Goal: Obtain resource: Download file/media

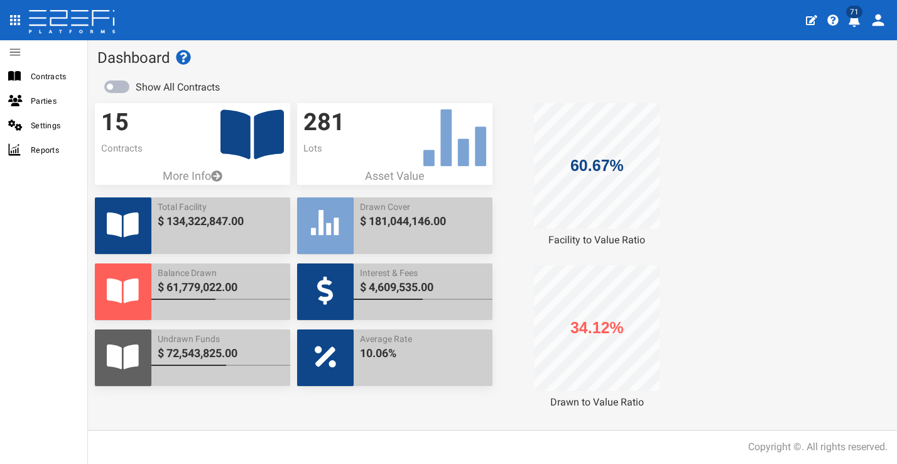
click at [857, 19] on icon "profile" at bounding box center [854, 20] width 11 height 13
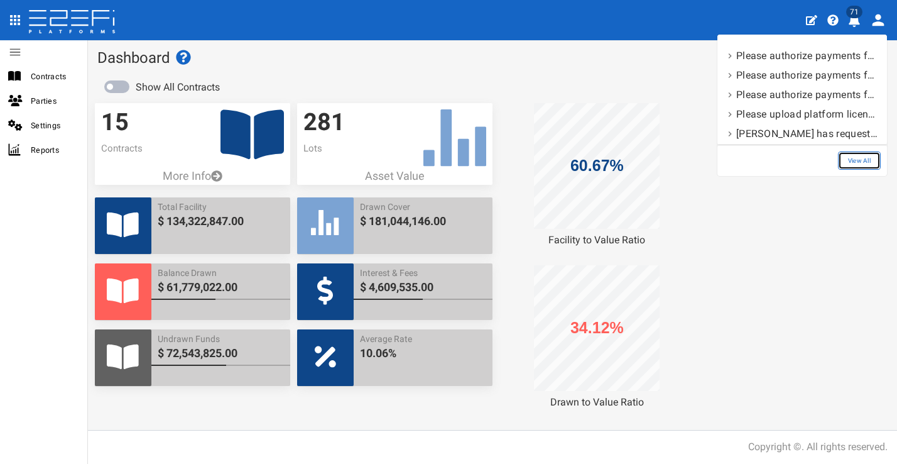
click at [860, 157] on link "View All" at bounding box center [859, 160] width 43 height 18
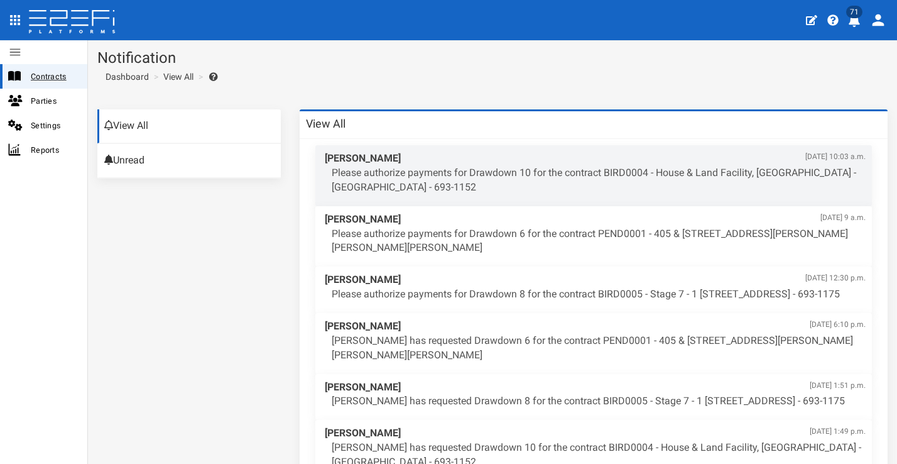
click at [71, 72] on span "Contracts" at bounding box center [54, 76] width 47 height 14
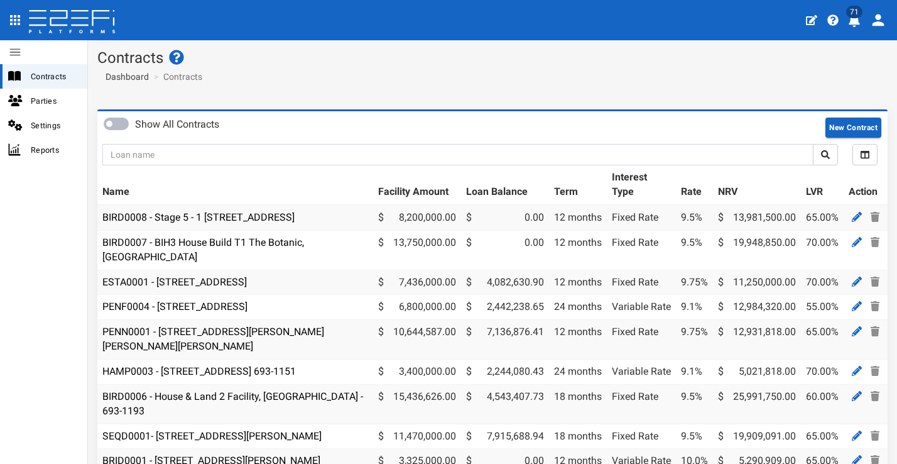
click at [858, 21] on icon "profile" at bounding box center [854, 20] width 11 height 13
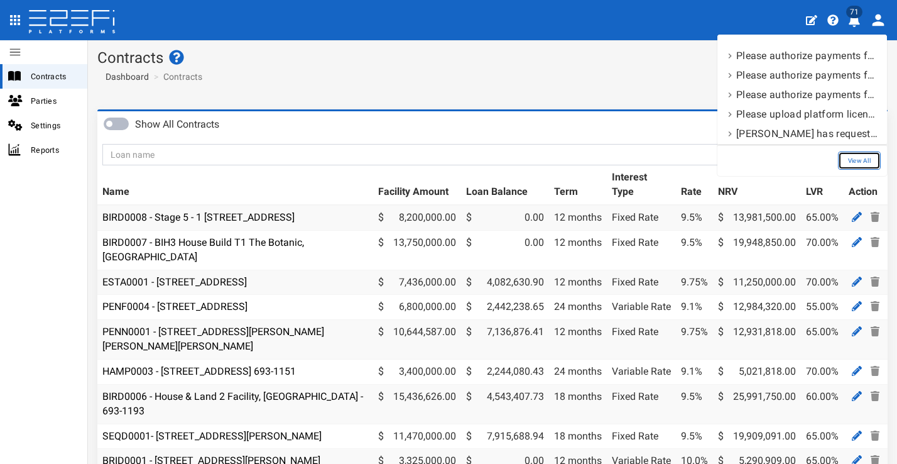
click at [871, 153] on link "View All" at bounding box center [859, 160] width 43 height 18
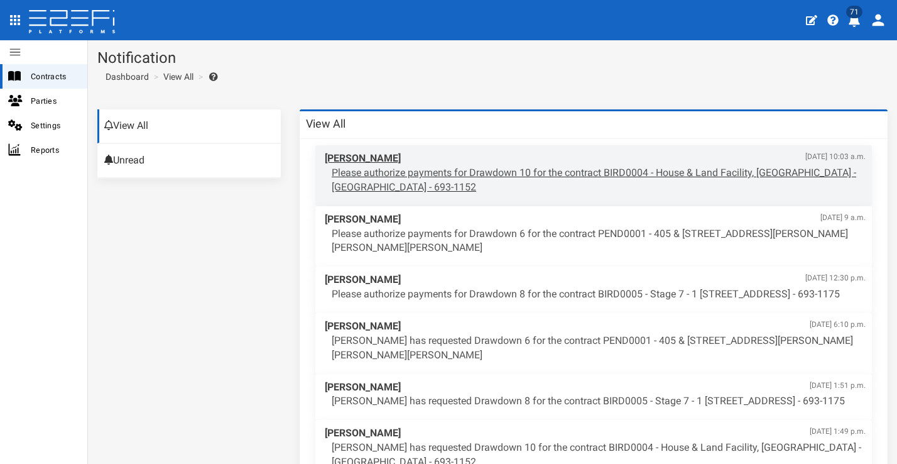
click at [474, 161] on span "[PERSON_NAME] [DATE] 10:03 a.m." at bounding box center [595, 158] width 541 height 14
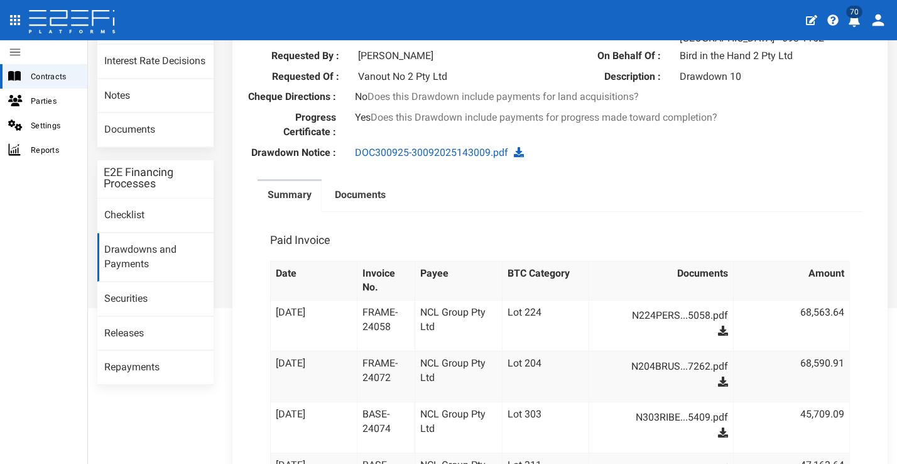
scroll to position [124, 0]
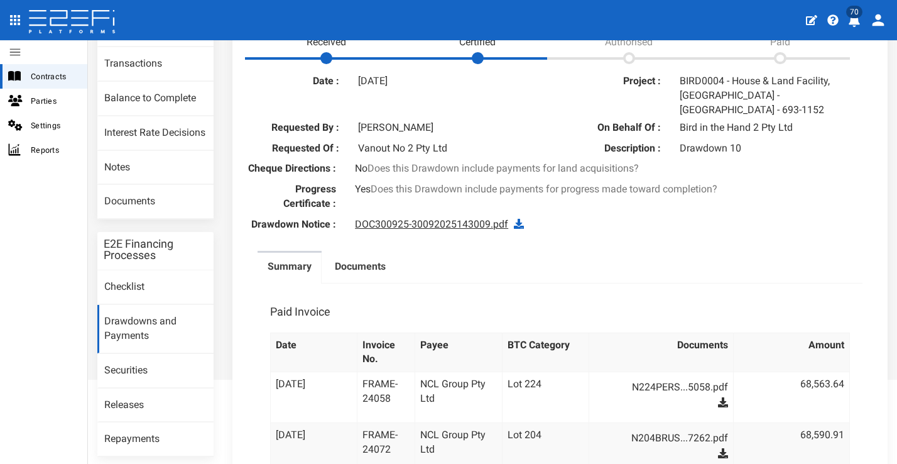
click at [491, 220] on link "DOC300925-30092025143009.pdf" at bounding box center [431, 224] width 153 height 12
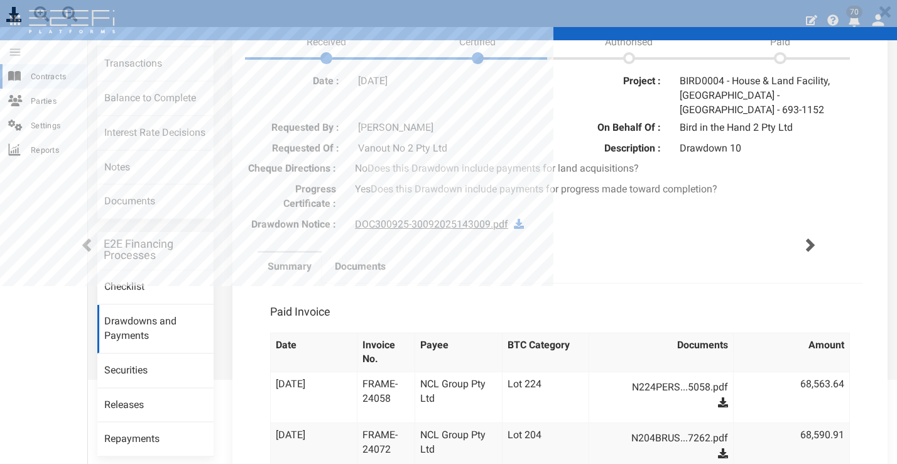
scroll to position [0, 0]
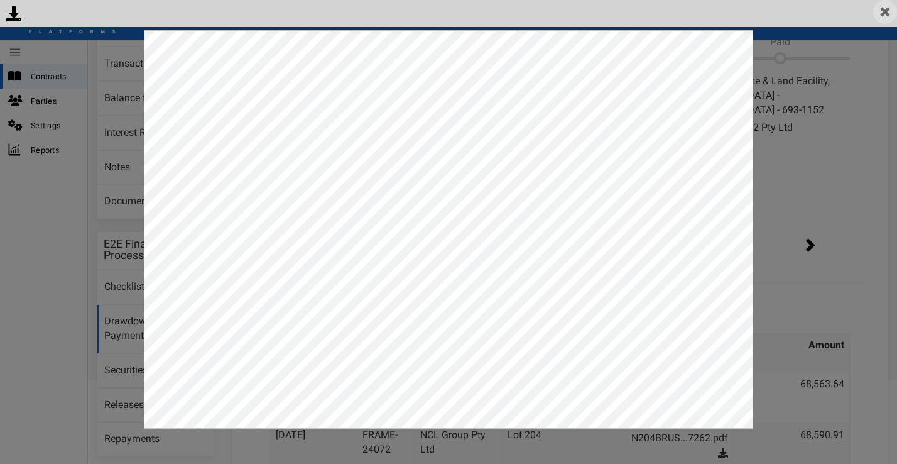
click at [885, 15] on img at bounding box center [886, 12] width 24 height 24
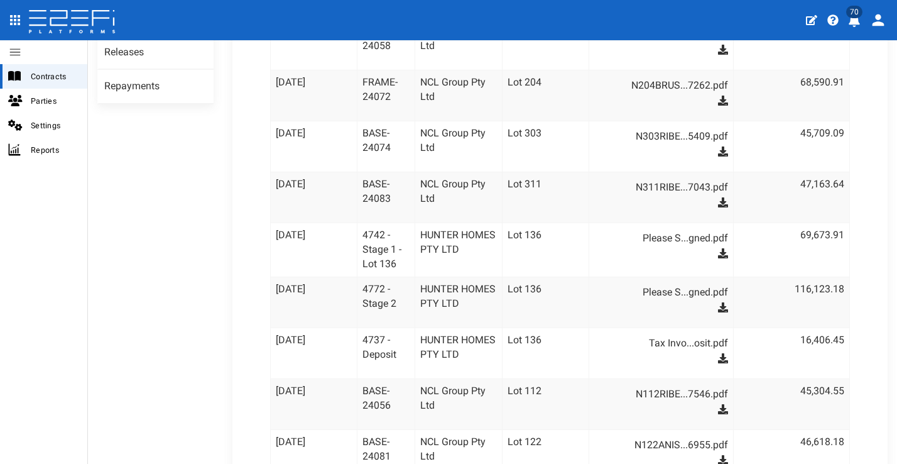
scroll to position [43, 0]
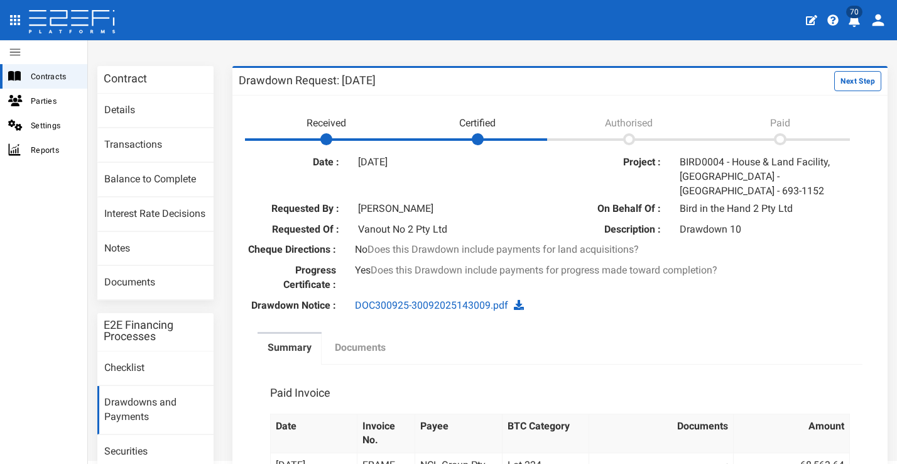
click at [358, 343] on label "Documents" at bounding box center [360, 348] width 51 height 14
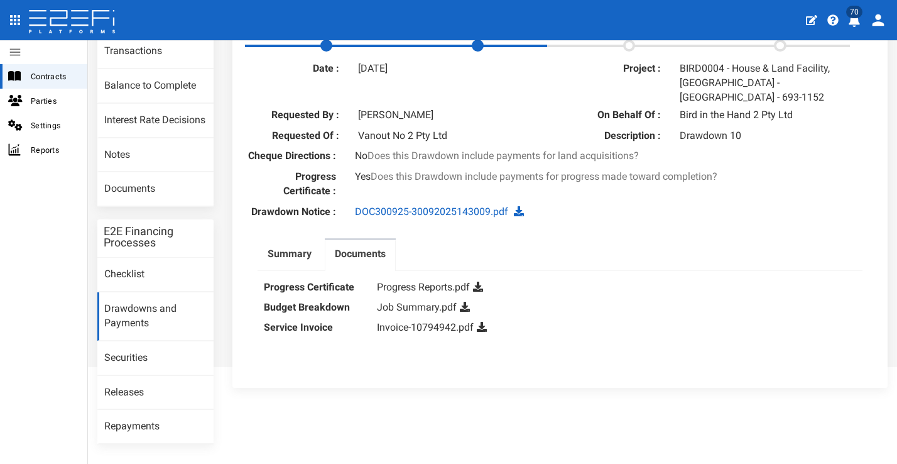
scroll to position [172, 0]
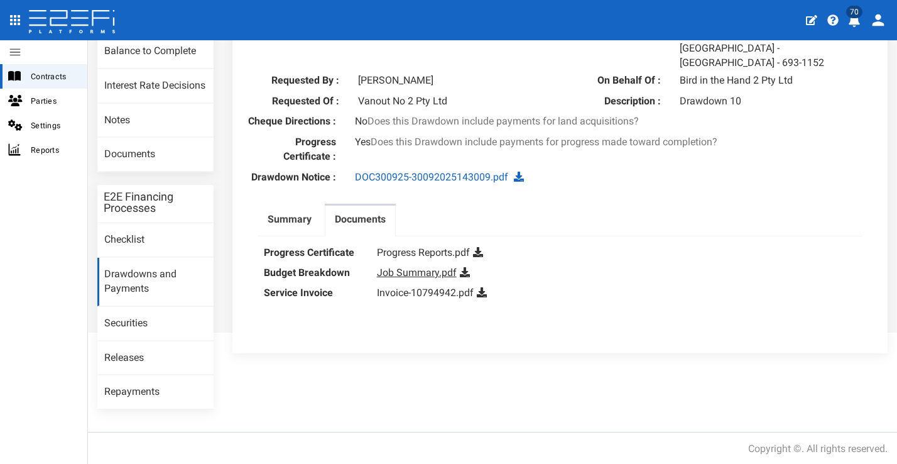
click at [419, 266] on link "Job Summary.pdf" at bounding box center [417, 272] width 80 height 12
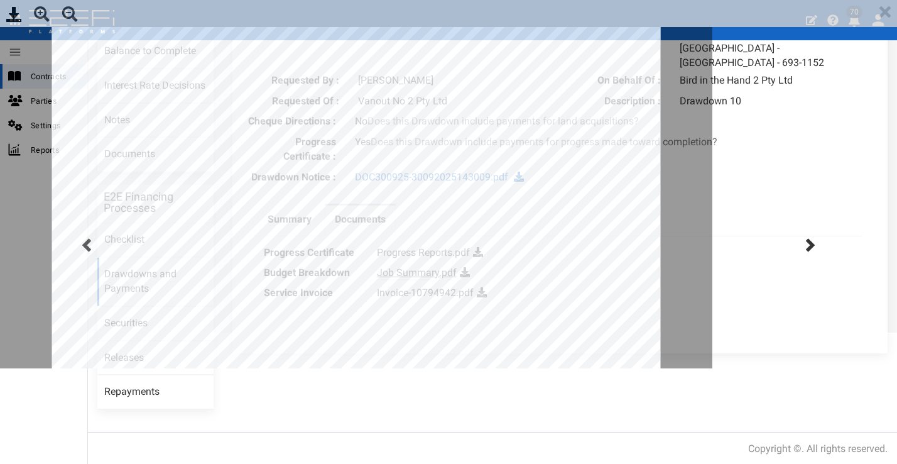
scroll to position [0, 0]
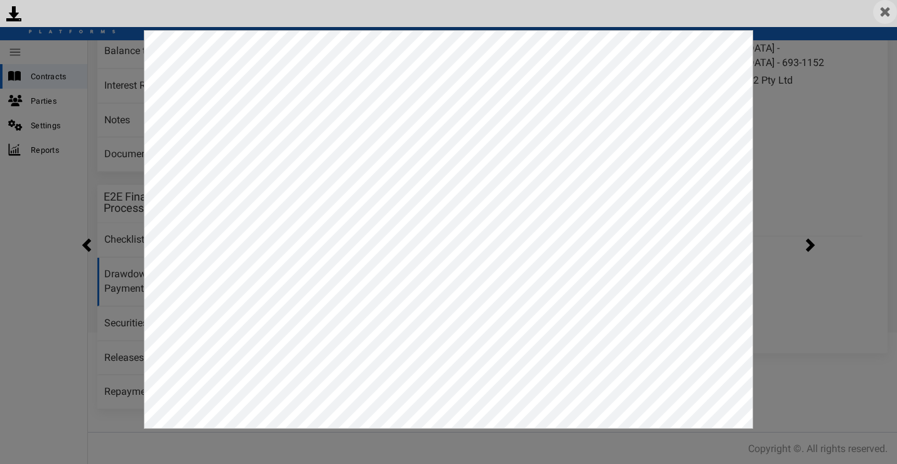
click at [881, 13] on img at bounding box center [886, 12] width 24 height 24
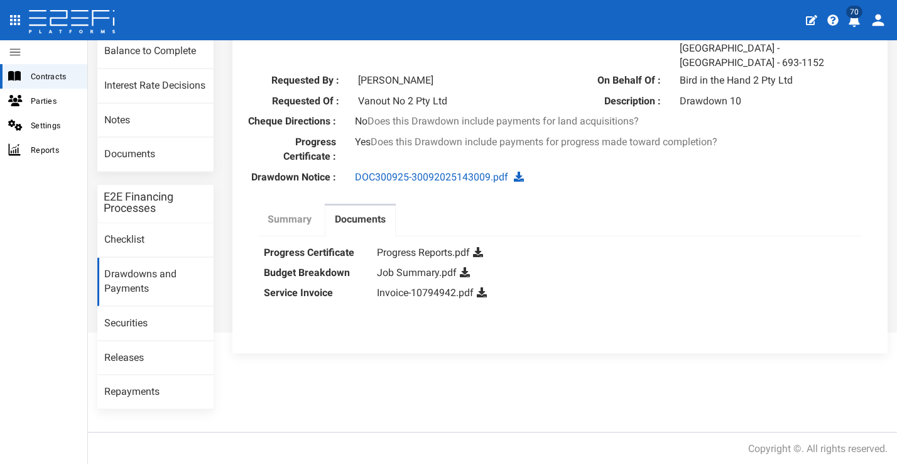
click at [304, 217] on label "Summary" at bounding box center [290, 219] width 44 height 14
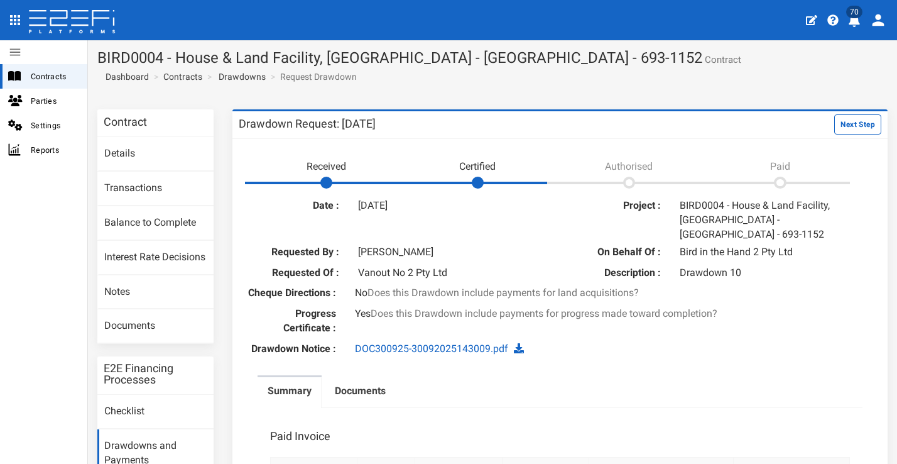
scroll to position [109, 0]
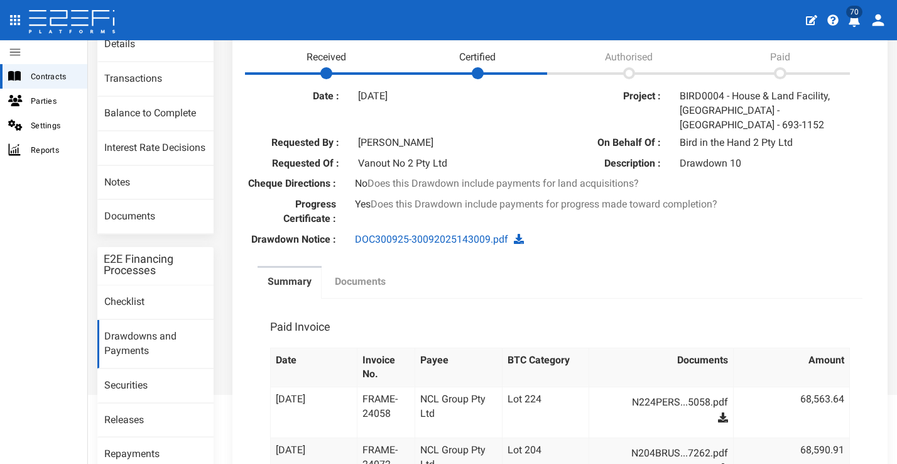
click at [359, 278] on label "Documents" at bounding box center [360, 282] width 51 height 14
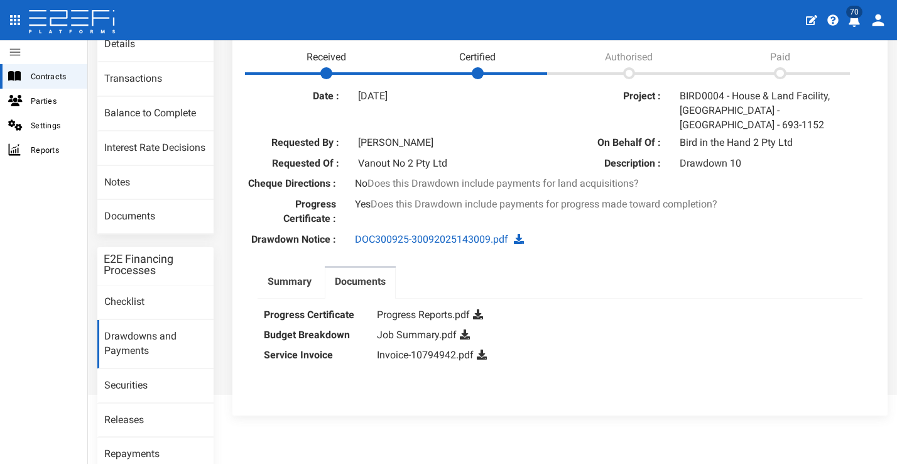
scroll to position [179, 0]
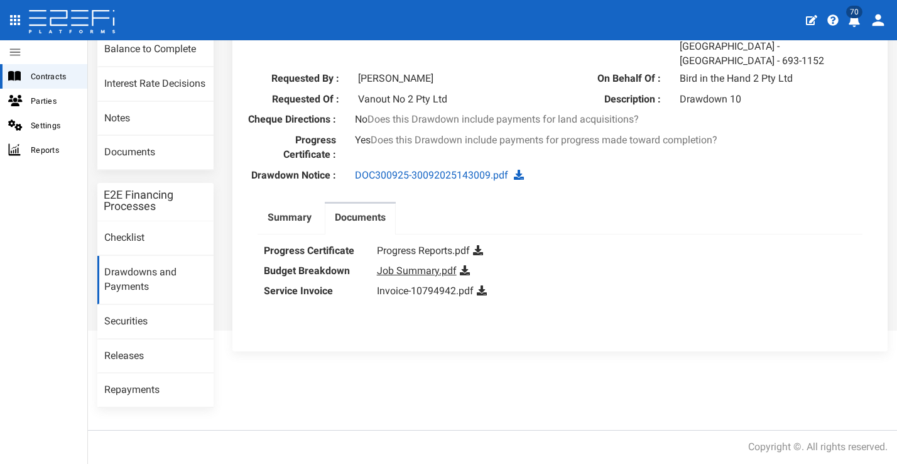
click at [422, 265] on link "Job Summary.pdf" at bounding box center [417, 271] width 80 height 12
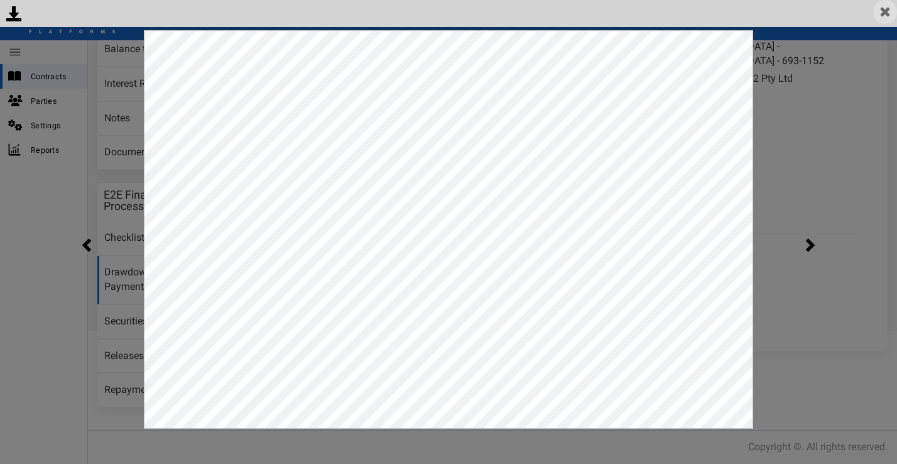
click at [881, 15] on img at bounding box center [886, 12] width 24 height 24
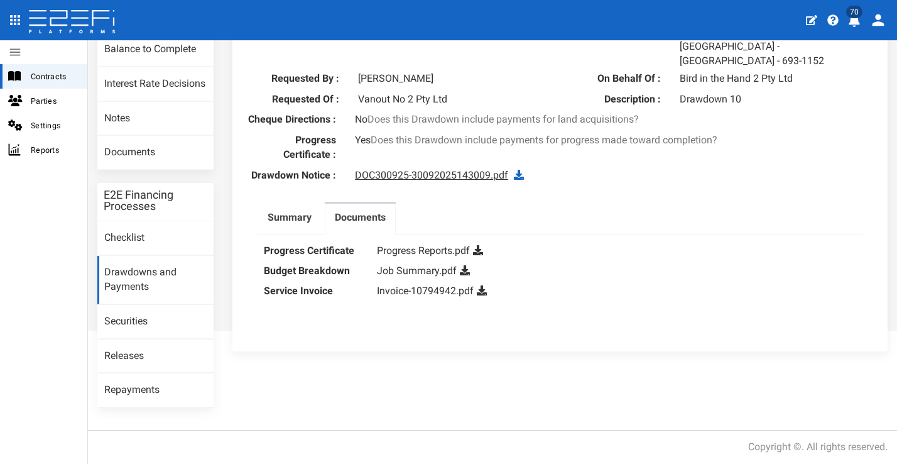
click at [398, 169] on link "DOC300925-30092025143009.pdf" at bounding box center [431, 175] width 153 height 12
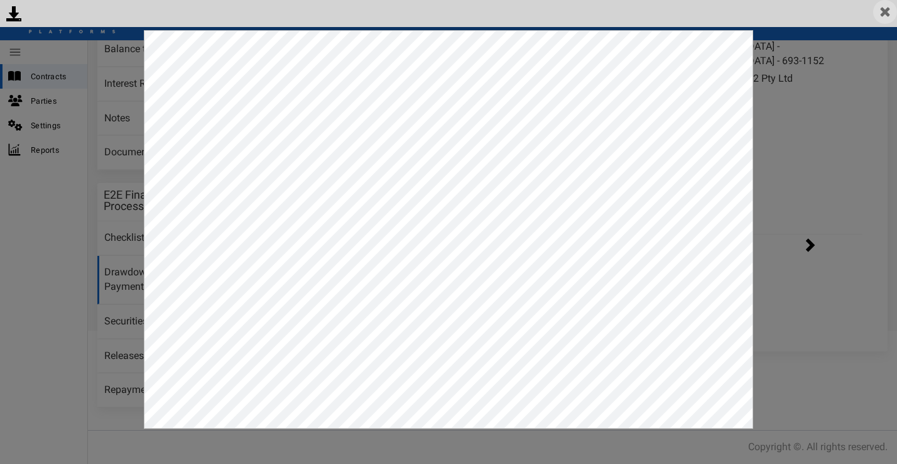
click at [881, 19] on img at bounding box center [886, 12] width 24 height 24
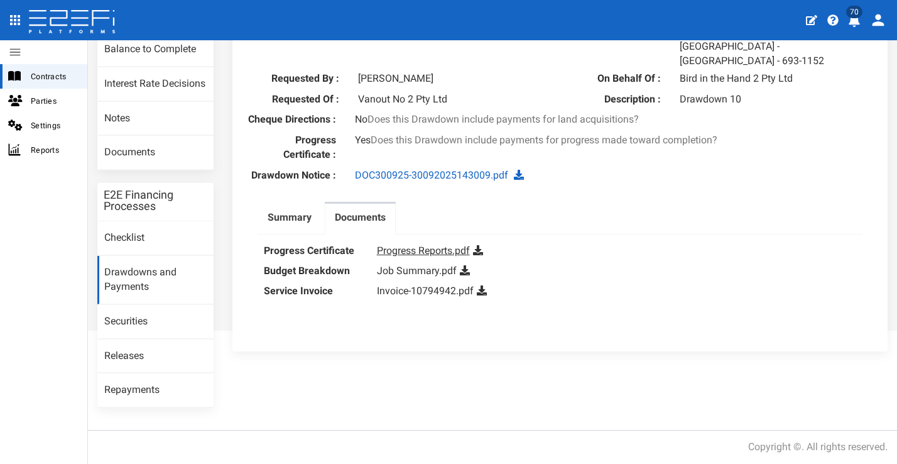
click at [421, 244] on link "Progress Reports.pdf" at bounding box center [423, 250] width 93 height 12
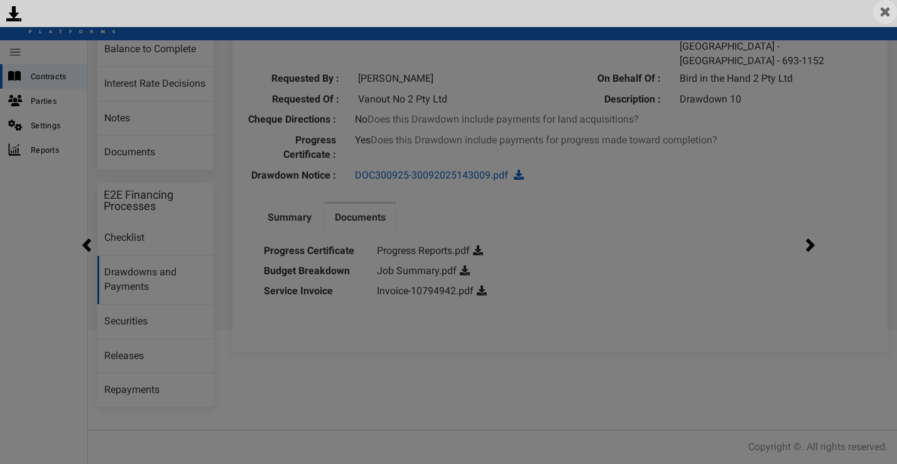
click at [881, 10] on img at bounding box center [886, 12] width 24 height 24
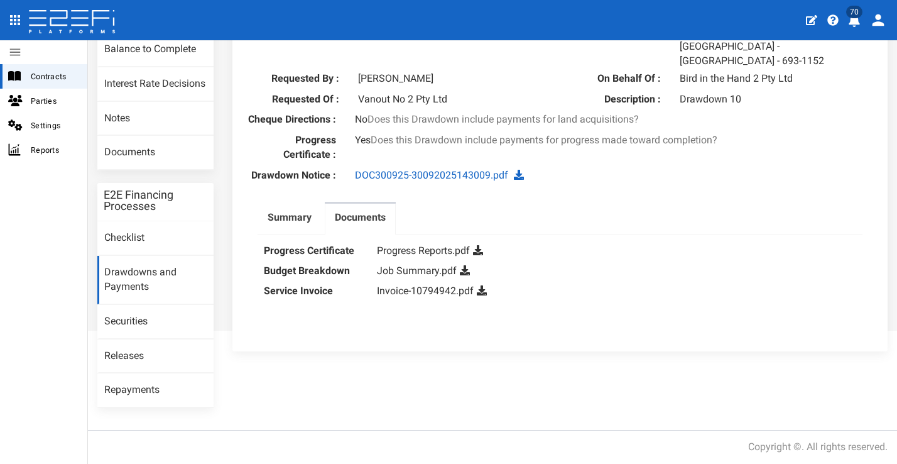
click at [710, 184] on div "Date : [DATE] Project : BIRD0004 - House & Land Facility, [GEOGRAPHIC_DATA] - […" at bounding box center [560, 183] width 643 height 322
click at [430, 169] on link "DOC300925-30092025143009.pdf" at bounding box center [431, 175] width 153 height 12
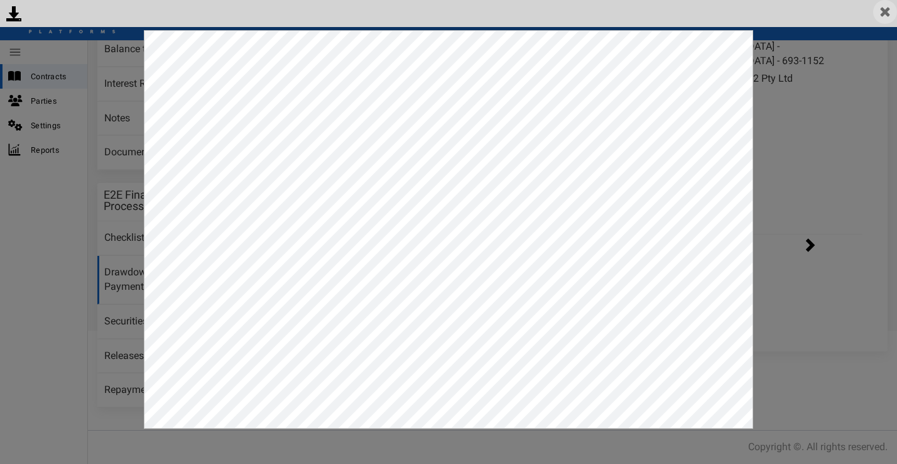
click at [880, 16] on img at bounding box center [886, 12] width 24 height 24
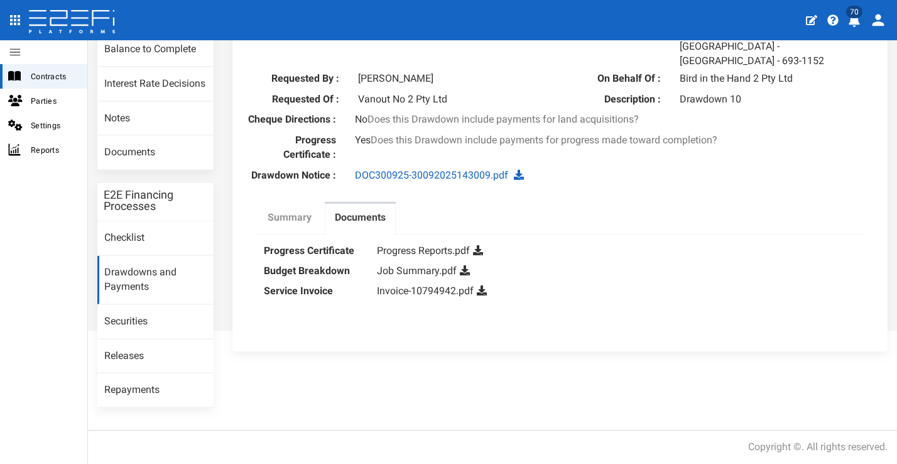
click at [273, 211] on label "Summary" at bounding box center [290, 218] width 44 height 14
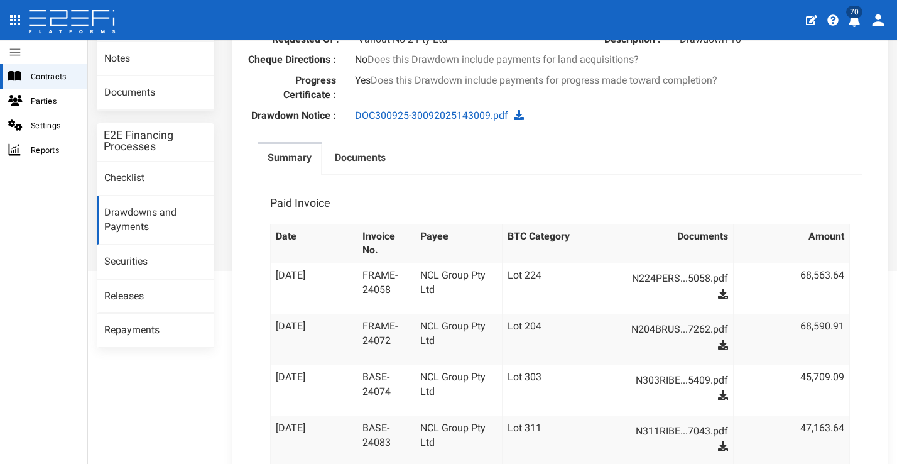
scroll to position [215, 0]
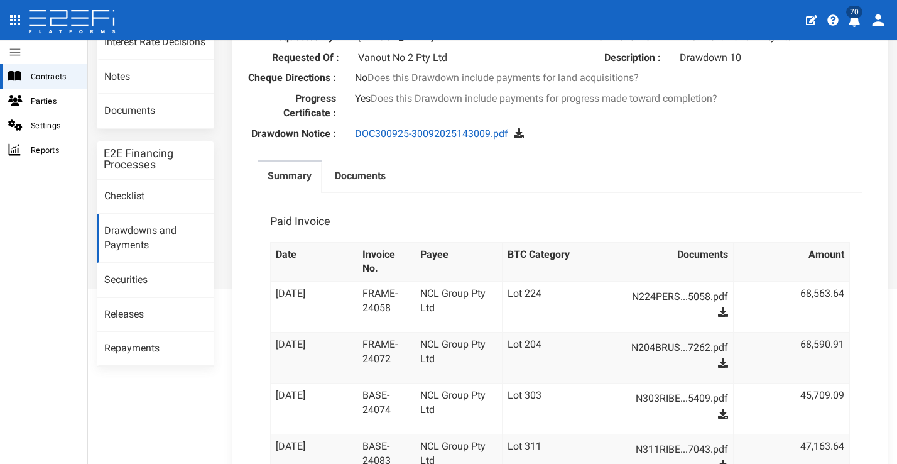
click at [517, 128] on icon at bounding box center [519, 133] width 10 height 10
click at [361, 169] on label "Documents" at bounding box center [360, 176] width 51 height 14
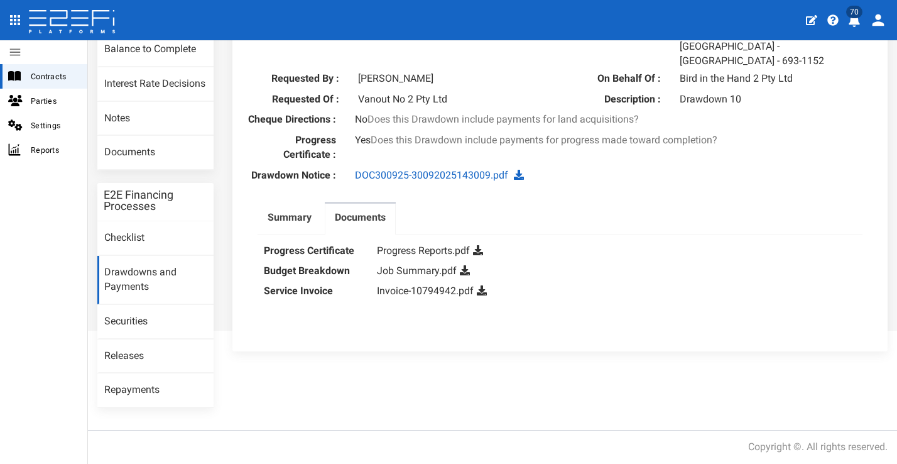
click at [464, 265] on icon at bounding box center [465, 270] width 10 height 10
click at [481, 245] on icon at bounding box center [478, 250] width 10 height 10
click at [427, 265] on link "Job Summary.pdf" at bounding box center [417, 271] width 80 height 12
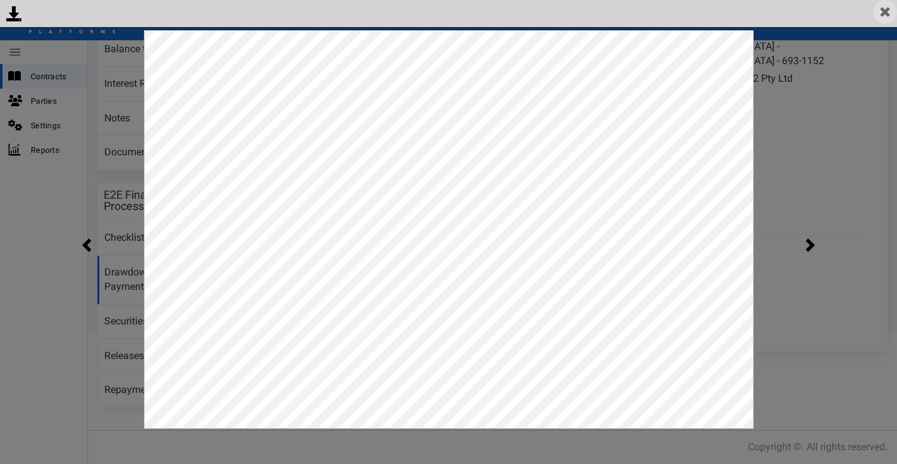
click at [889, 14] on img at bounding box center [885, 12] width 24 height 24
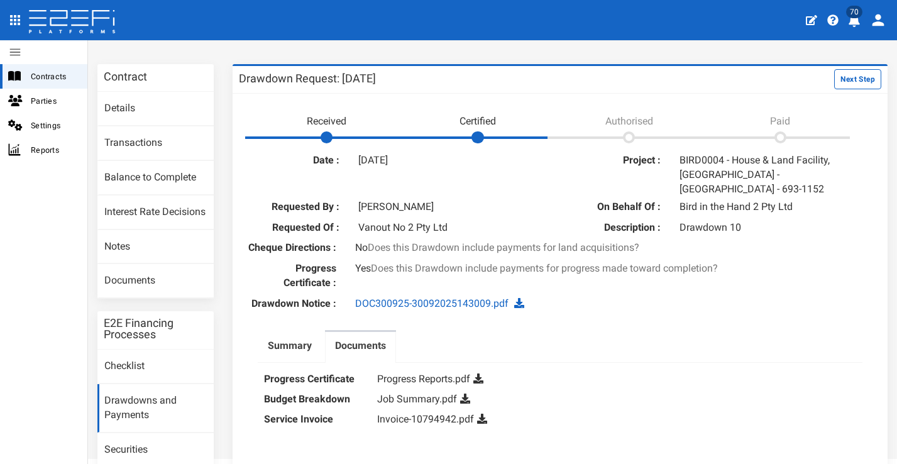
scroll to position [87, 0]
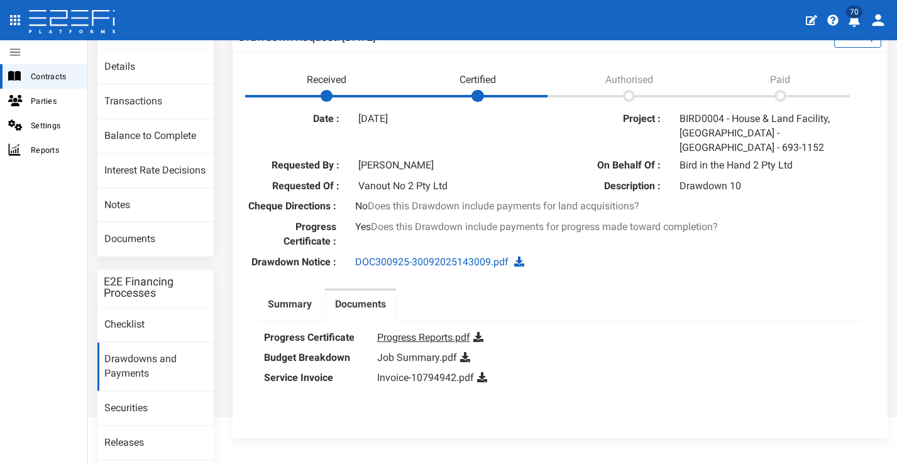
click at [410, 332] on link "Progress Reports.pdf" at bounding box center [423, 337] width 93 height 12
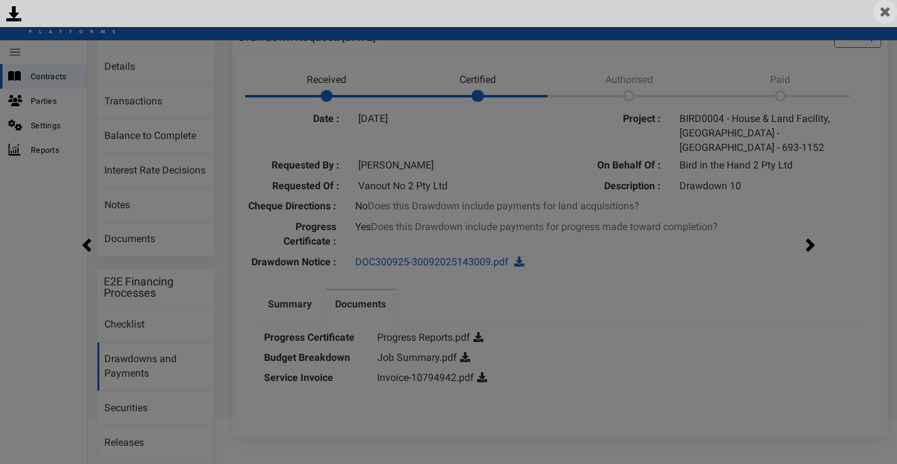
click at [881, 13] on img at bounding box center [885, 12] width 24 height 24
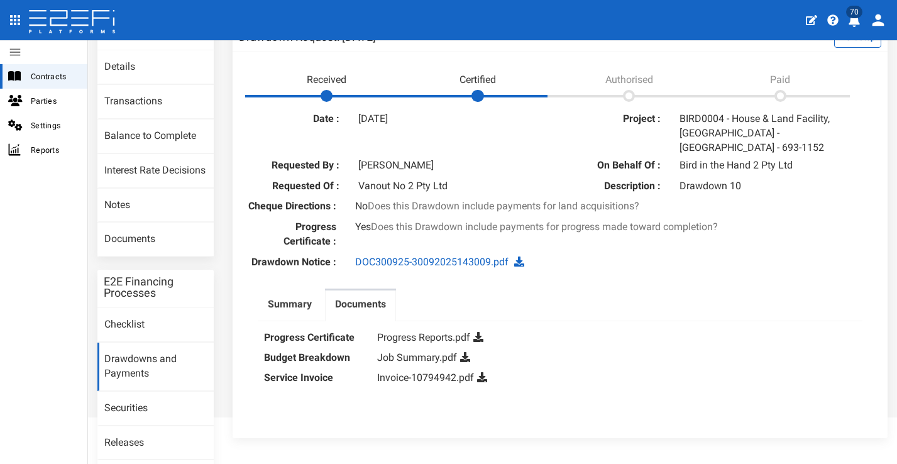
scroll to position [179, 0]
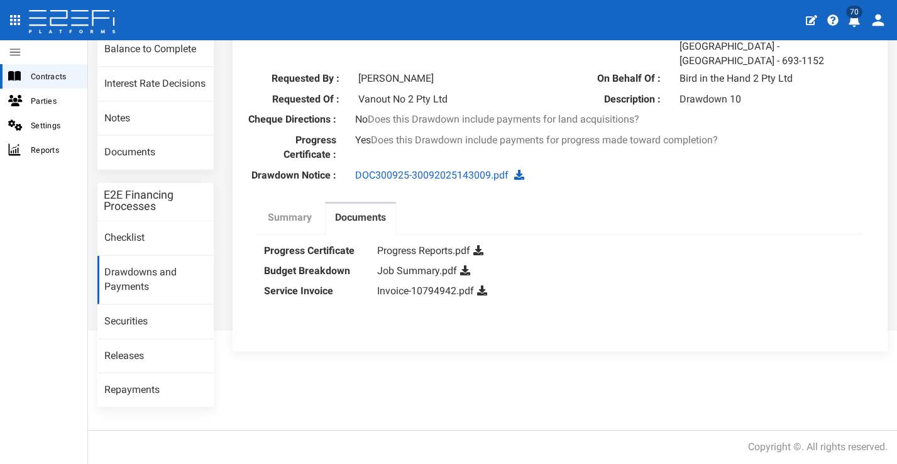
click at [272, 211] on label "Summary" at bounding box center [290, 218] width 44 height 14
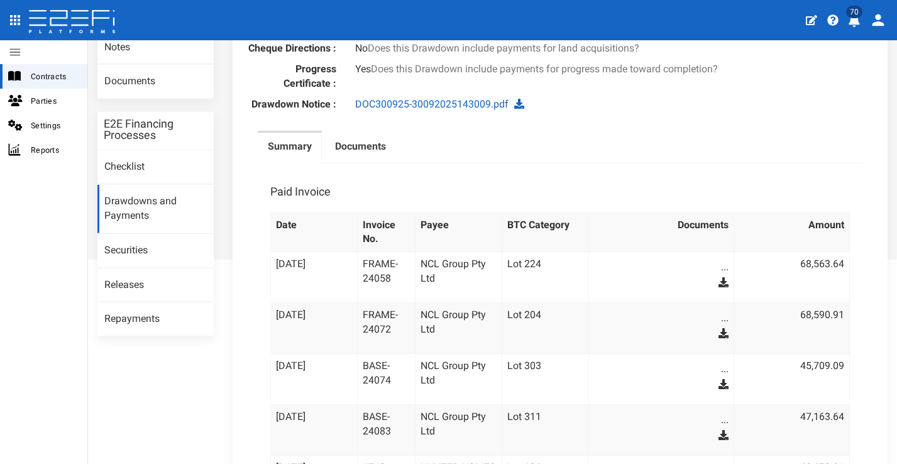
scroll to position [56, 0]
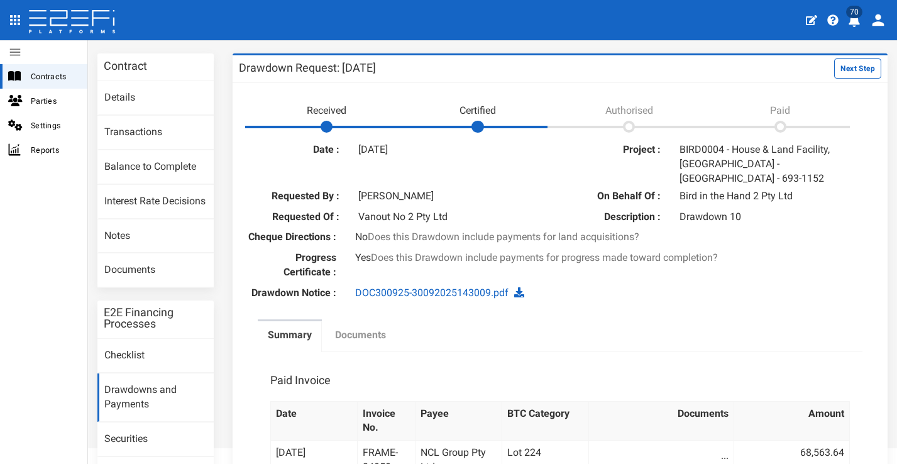
click at [381, 331] on label "Documents" at bounding box center [360, 335] width 51 height 14
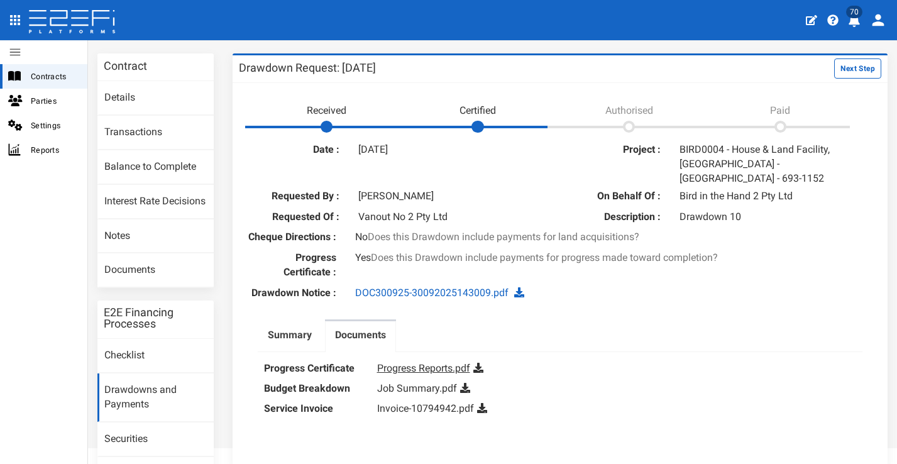
click at [449, 363] on link "Progress Reports.pdf" at bounding box center [423, 368] width 93 height 12
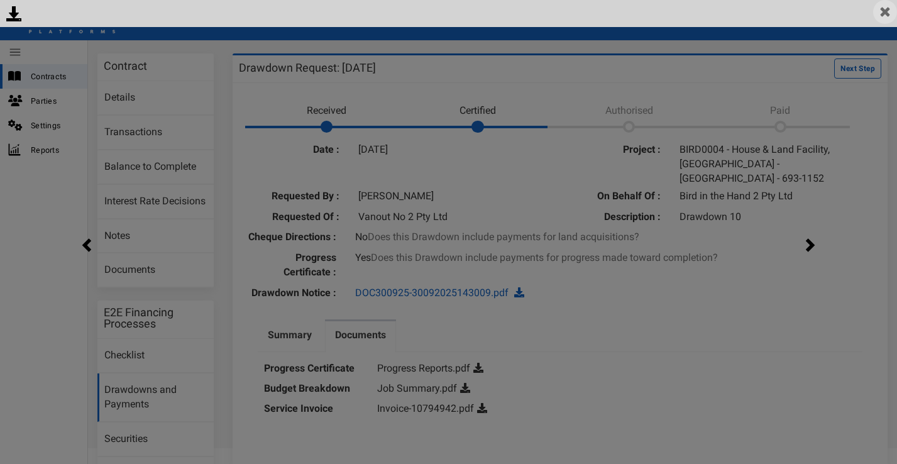
click at [889, 13] on img at bounding box center [885, 12] width 24 height 24
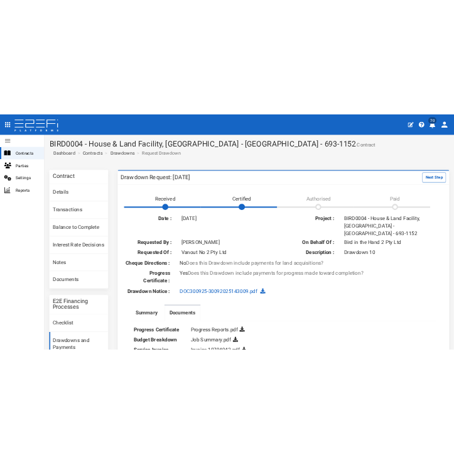
scroll to position [179, 0]
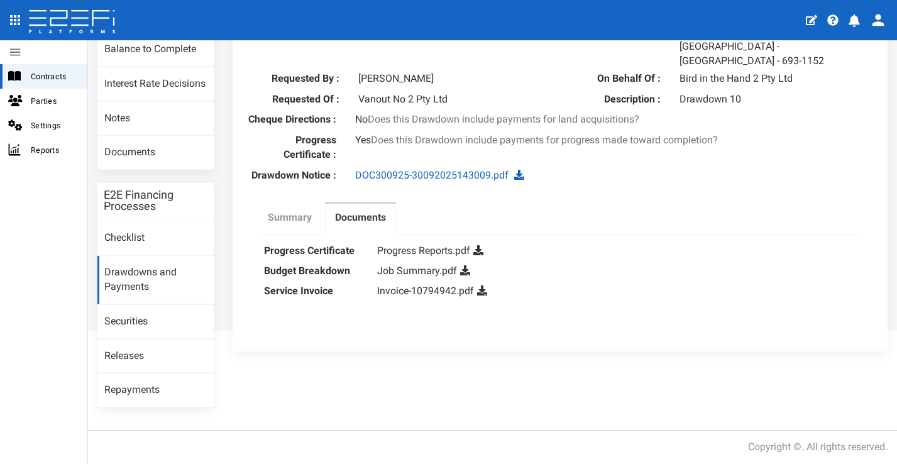
click at [270, 212] on label "Summary" at bounding box center [290, 218] width 44 height 14
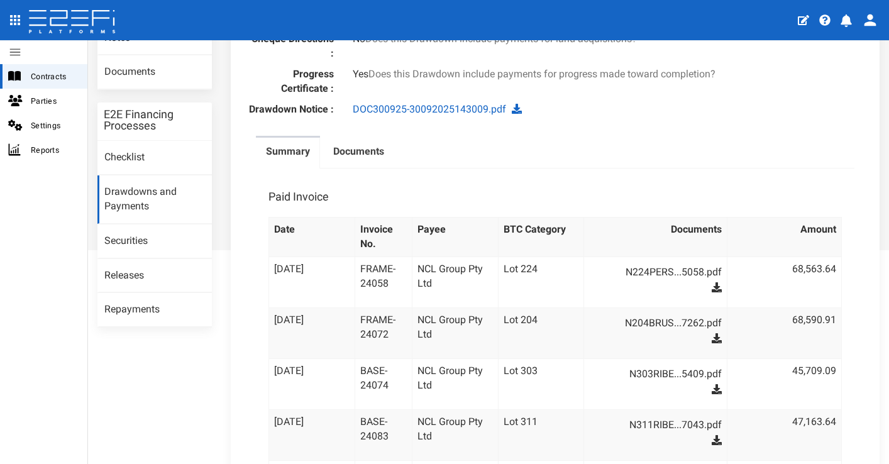
scroll to position [0, 0]
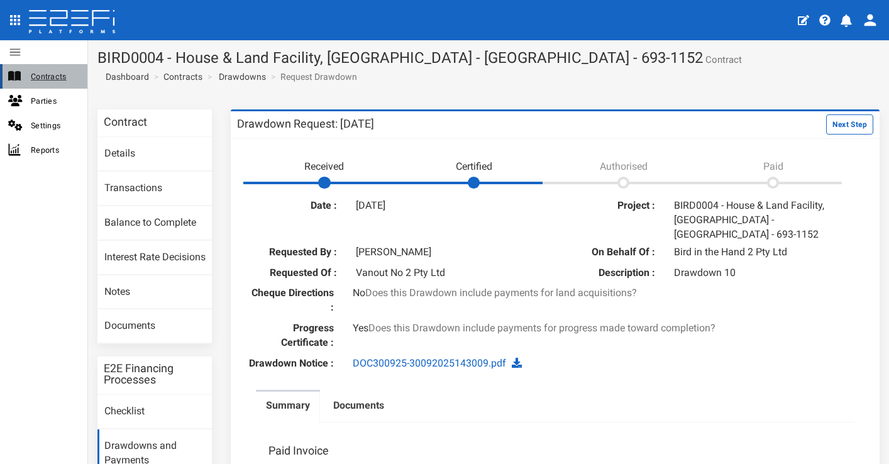
click at [47, 67] on div "Contracts" at bounding box center [43, 76] width 87 height 25
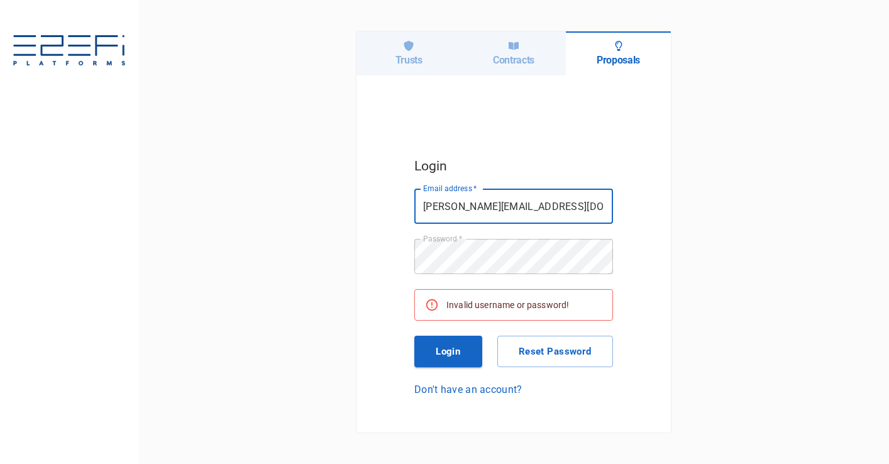
type input "[PERSON_NAME][EMAIL_ADDRESS][DOMAIN_NAME]"
